Goal: Ask a question

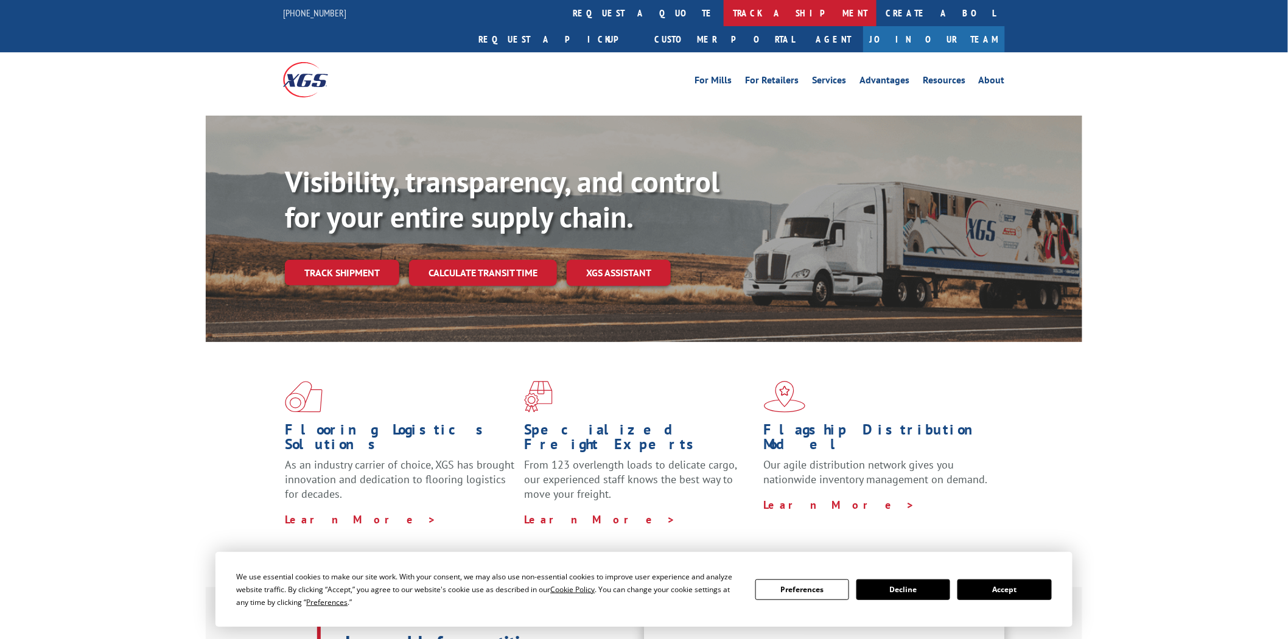
click at [724, 13] on link "track a shipment" at bounding box center [800, 13] width 153 height 26
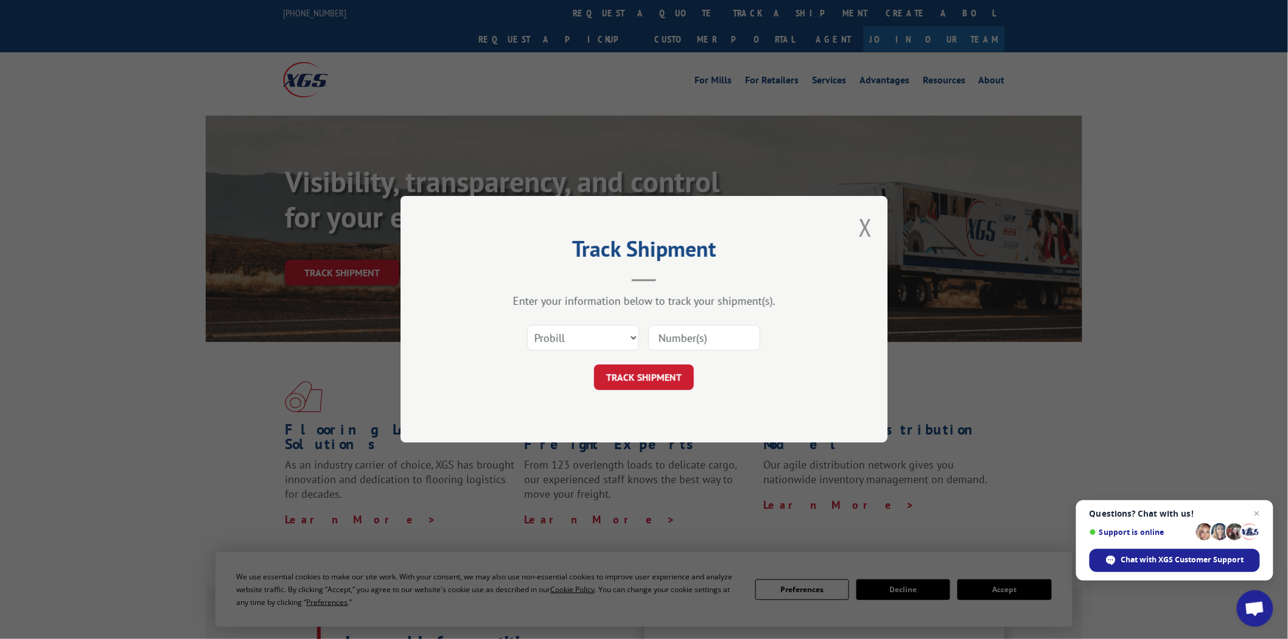
click at [725, 338] on input at bounding box center [704, 339] width 112 height 26
type input "17516384"
click button "TRACK SHIPMENT" at bounding box center [644, 378] width 100 height 26
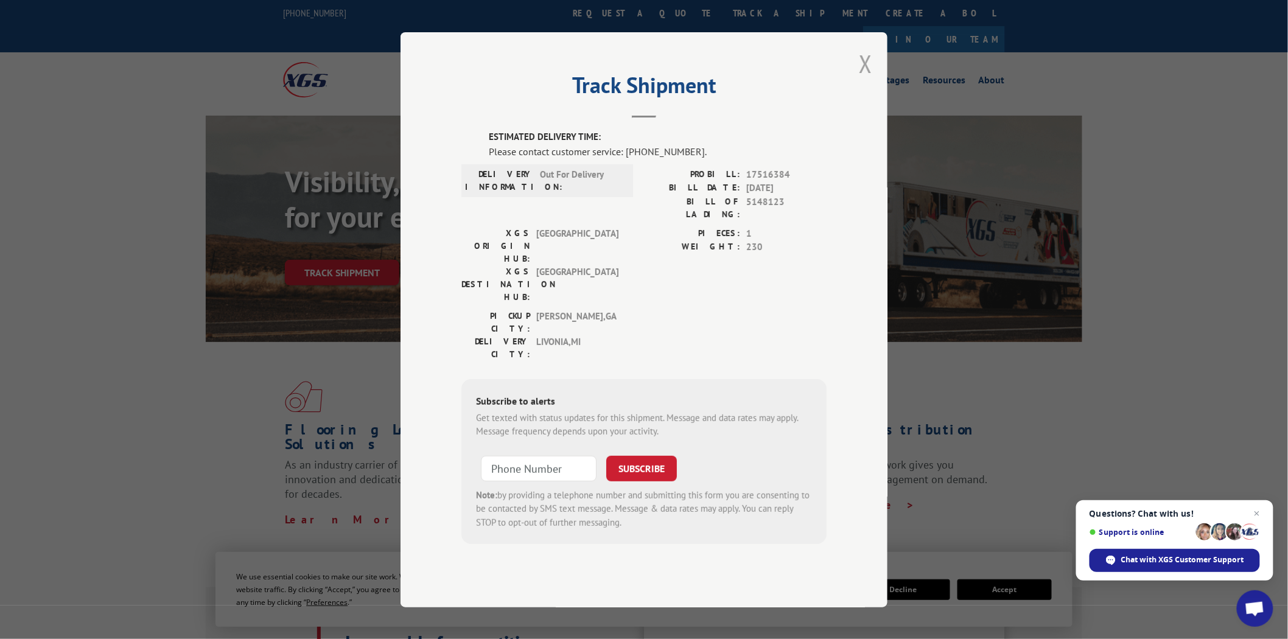
click at [866, 80] on button "Close modal" at bounding box center [865, 63] width 13 height 32
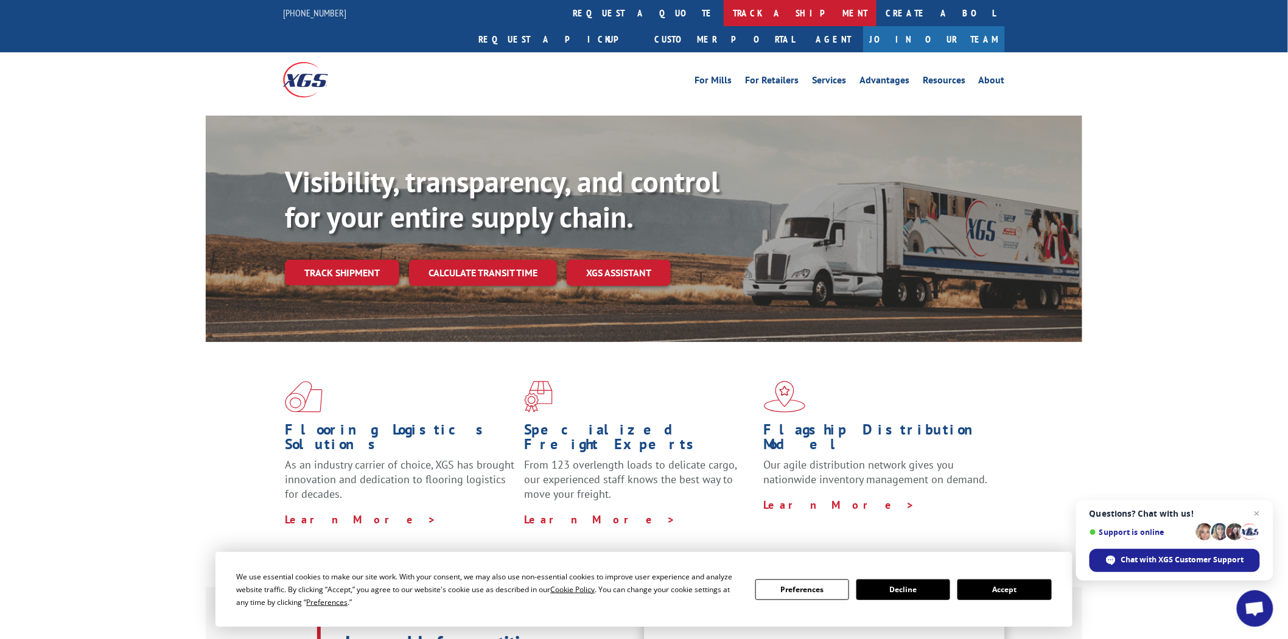
click at [724, 12] on link "track a shipment" at bounding box center [800, 13] width 153 height 26
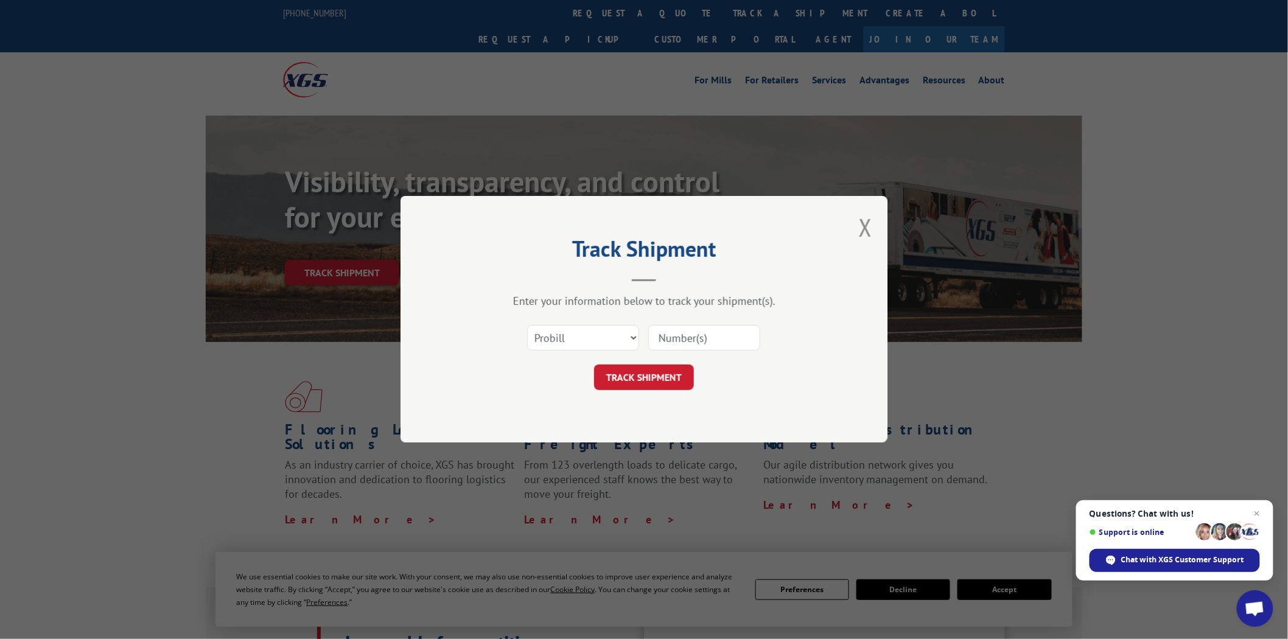
click at [737, 341] on input at bounding box center [704, 339] width 112 height 26
type input "17517211"
click at [659, 379] on button "TRACK SHIPMENT" at bounding box center [644, 378] width 100 height 26
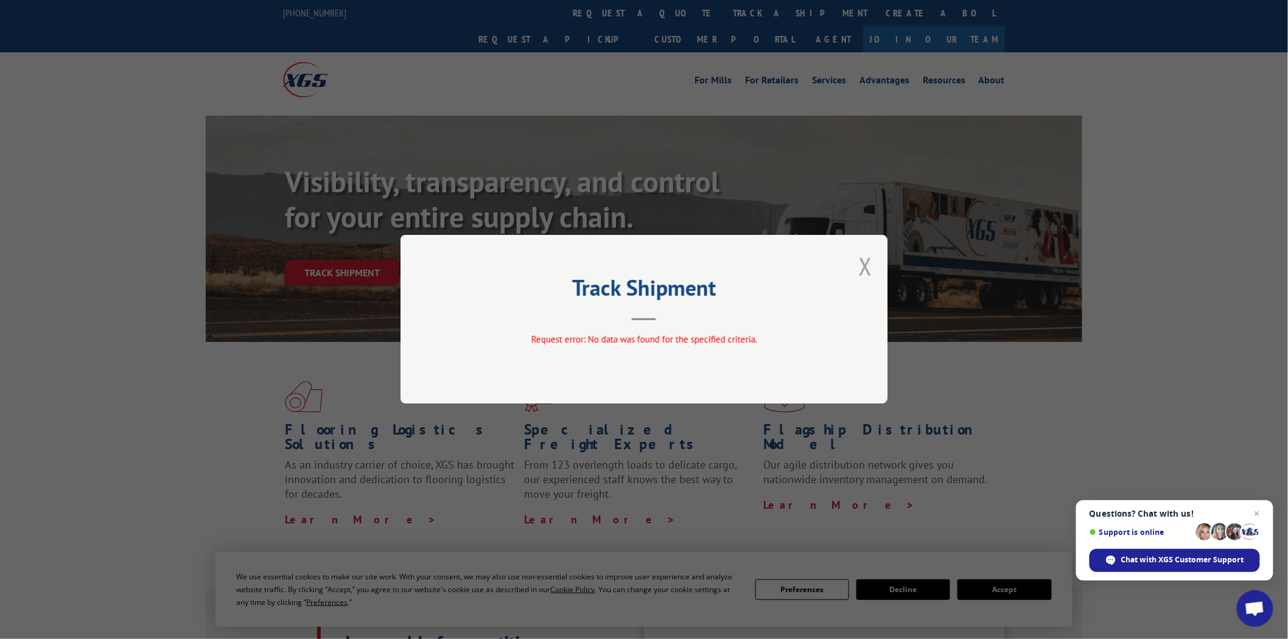
click at [867, 269] on button "Close modal" at bounding box center [865, 266] width 13 height 32
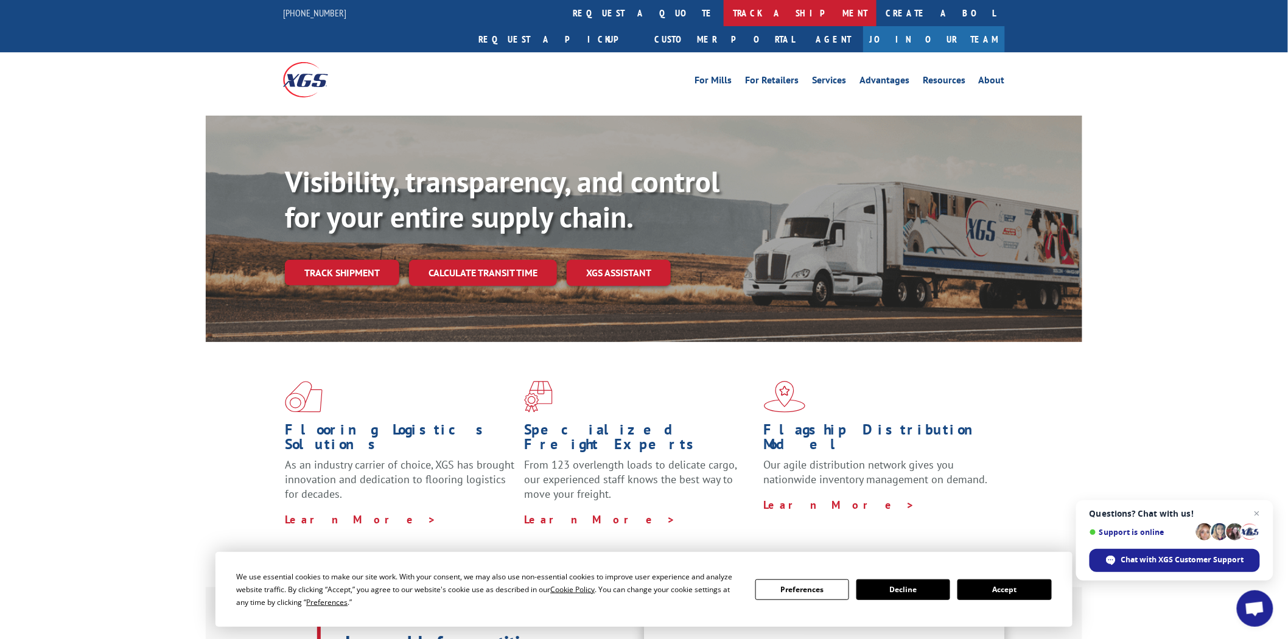
click at [724, 11] on link "track a shipment" at bounding box center [800, 13] width 153 height 26
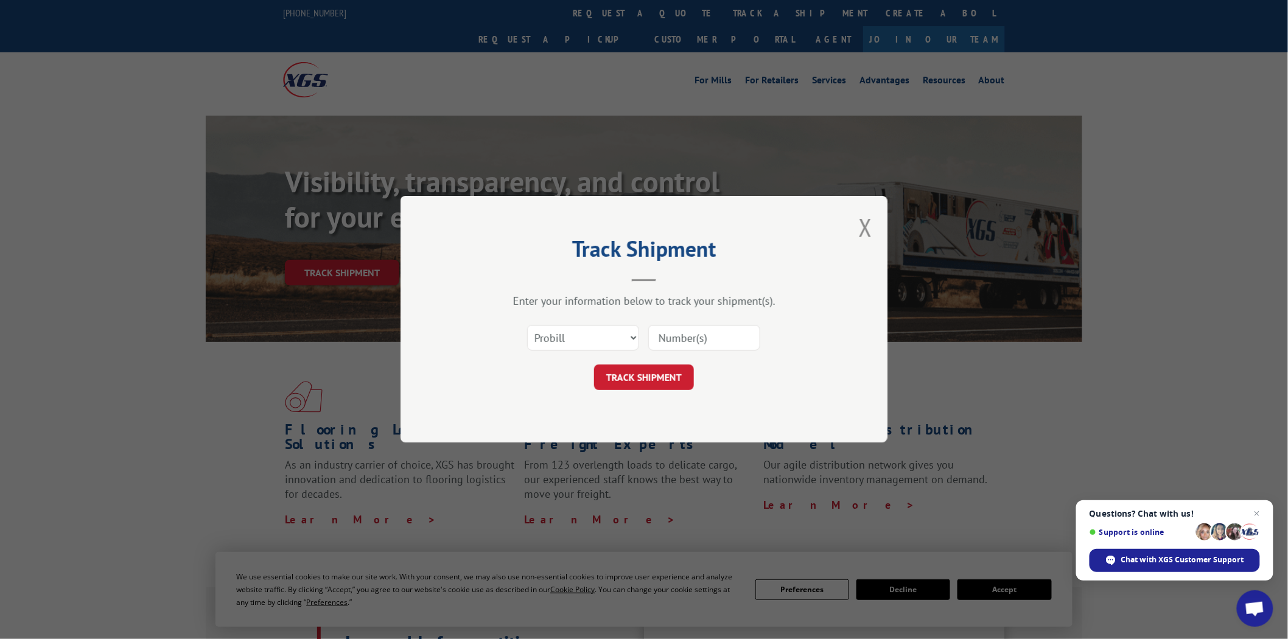
click at [710, 337] on input at bounding box center [704, 339] width 112 height 26
type input "17517211"
click button "TRACK SHIPMENT" at bounding box center [644, 378] width 100 height 26
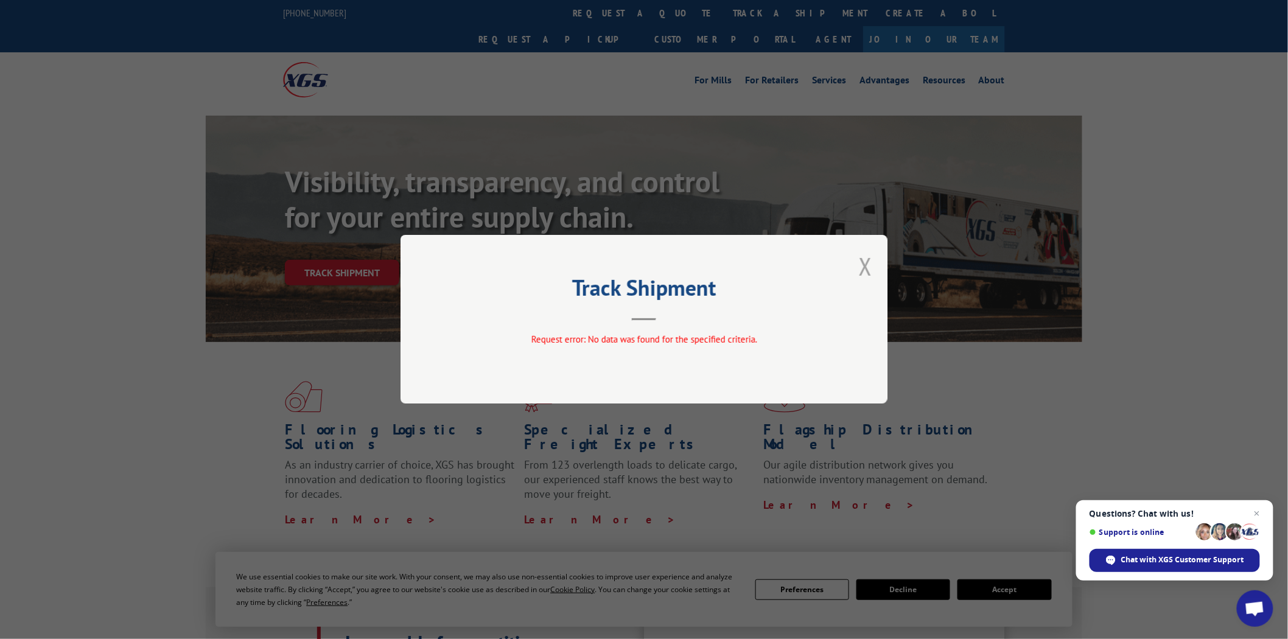
click at [869, 268] on button "Close modal" at bounding box center [865, 266] width 13 height 32
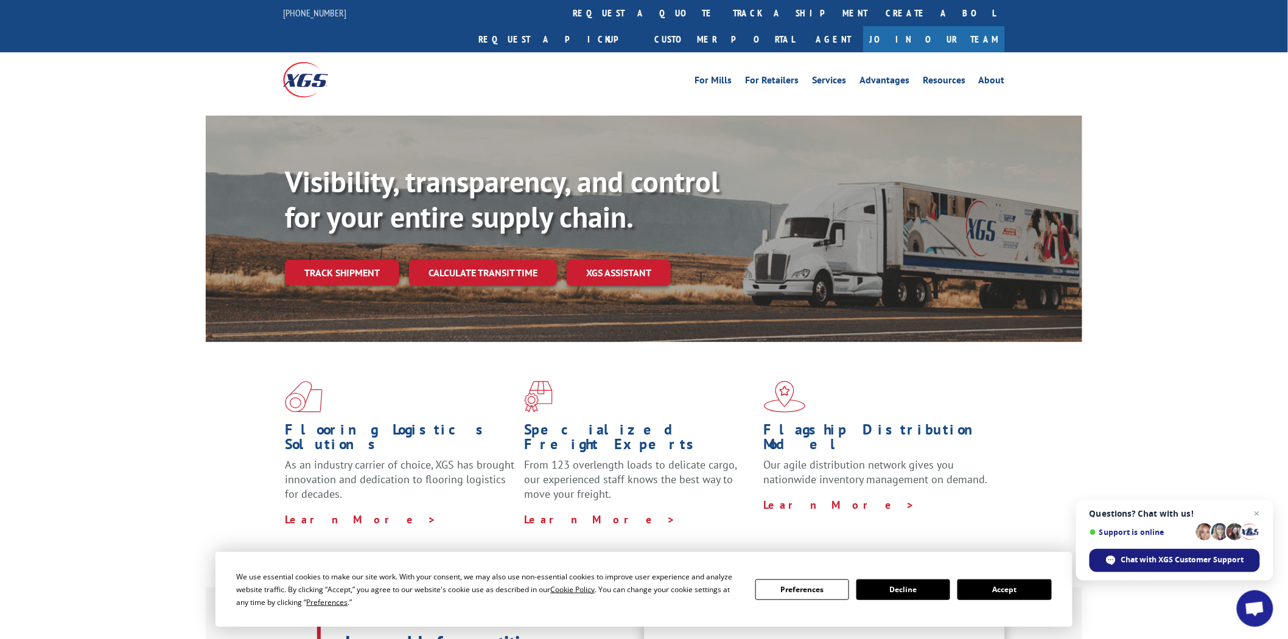
click at [1165, 566] on span "Chat with XGS Customer Support" at bounding box center [1174, 560] width 170 height 23
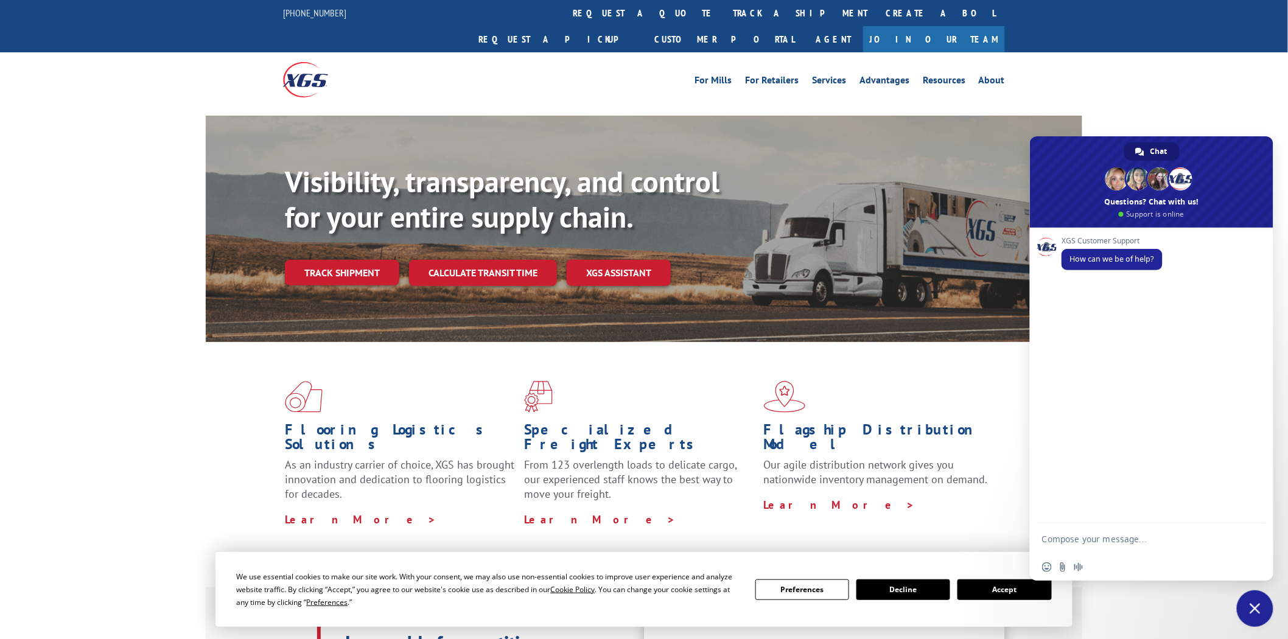
click at [1149, 531] on textarea "Compose your message..." at bounding box center [1139, 538] width 195 height 30
type textarea "g"
type textarea "Good morning. I need an eta for PO's 04510222 & 04510211. Thanks"
click at [1256, 528] on span "Send" at bounding box center [1252, 527] width 9 height 9
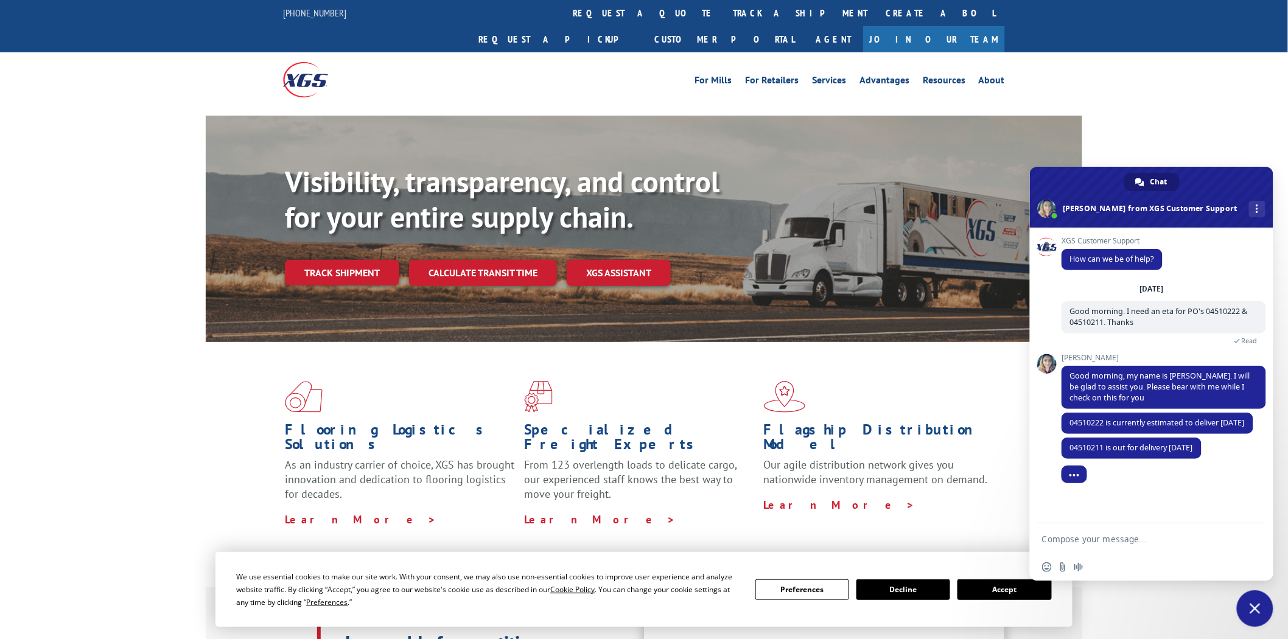
click at [1153, 544] on textarea "Compose your message..." at bounding box center [1139, 538] width 195 height 30
type textarea "Thank you. Have a great day"
click at [1257, 544] on span "Send" at bounding box center [1252, 539] width 20 height 20
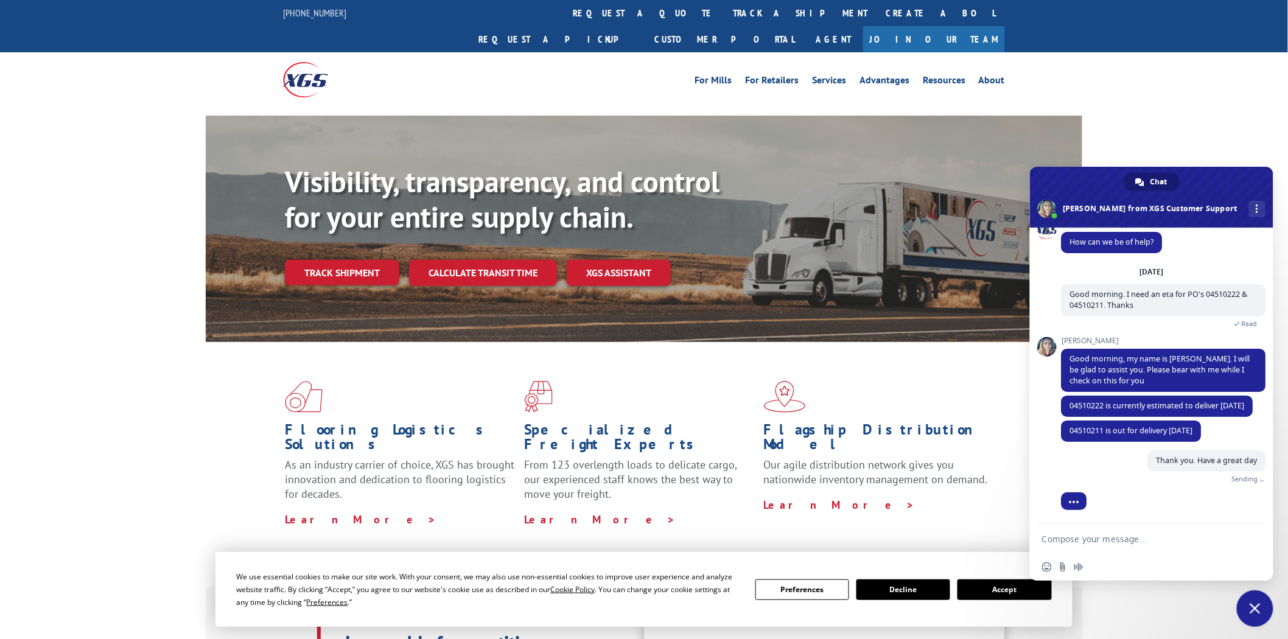
scroll to position [21, 0]
